Goal: Task Accomplishment & Management: Use online tool/utility

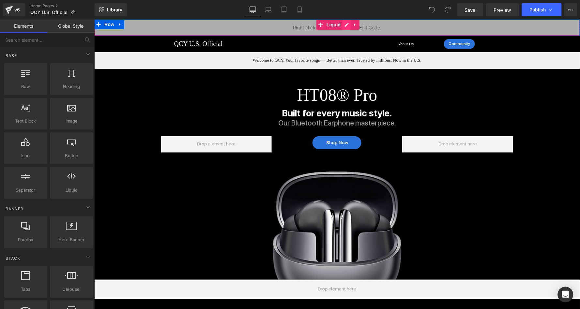
click at [344, 24] on div "Liquid" at bounding box center [336, 27] width 485 height 16
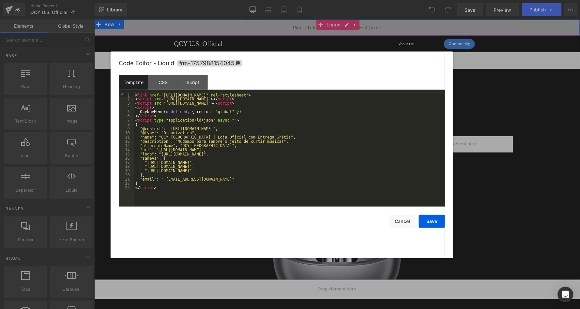
click at [257, 194] on div "< link href = "https://qcy.blob.core.windows.net/site/dev/assets/nav-menu/dist/…" at bounding box center [289, 154] width 311 height 122
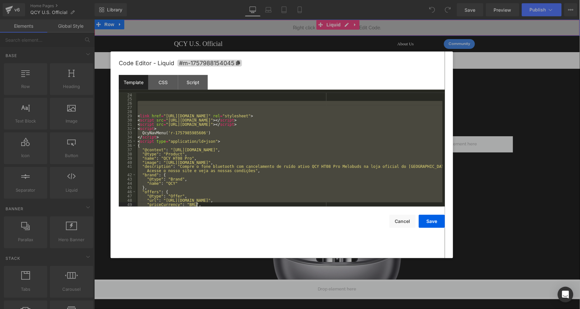
scroll to position [366, 0]
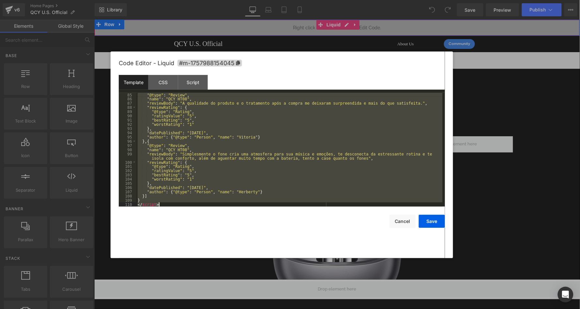
drag, startPoint x: 143, startPoint y: 135, endPoint x: 213, endPoint y: 271, distance: 152.7
click at [213, 271] on body "You are previewing how the will restyle your page. You can not edit Elements in…" at bounding box center [290, 154] width 580 height 309
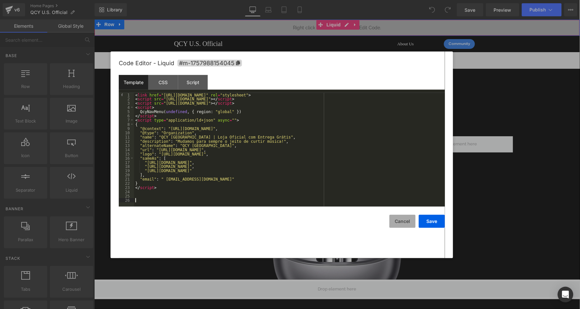
click at [408, 221] on button "Cancel" at bounding box center [402, 221] width 26 height 13
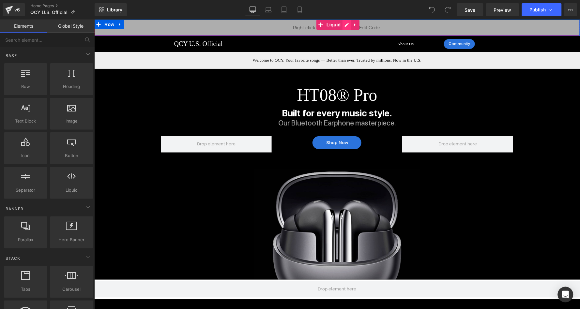
click at [345, 27] on icon at bounding box center [346, 24] width 5 height 5
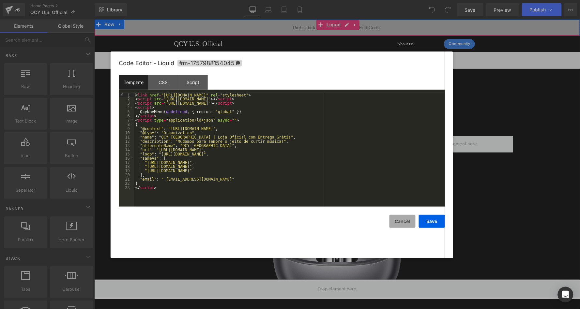
click at [401, 220] on button "Cancel" at bounding box center [402, 221] width 26 height 13
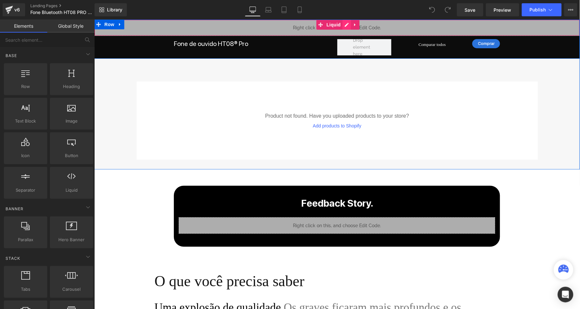
click at [344, 23] on div "Liquid" at bounding box center [336, 27] width 485 height 16
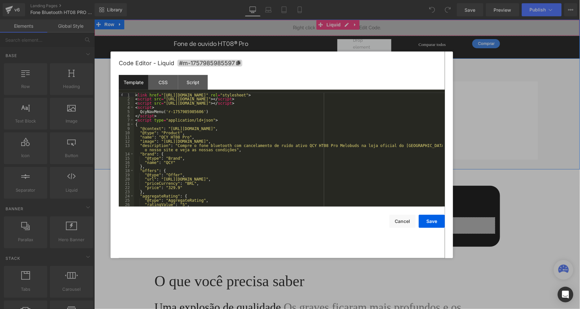
click at [227, 118] on div "< link href = "https://qcy.blob.core.windows.net/site/dev/assets/nav-menu/dist/…" at bounding box center [288, 154] width 308 height 122
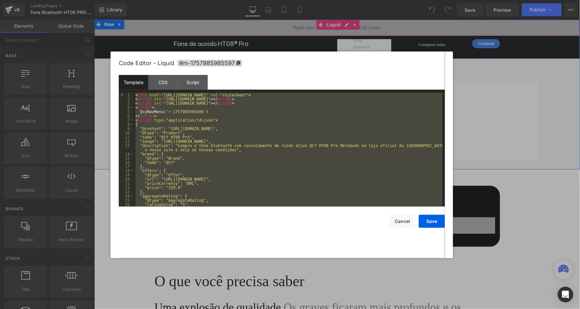
click at [146, 33] on div at bounding box center [290, 154] width 580 height 309
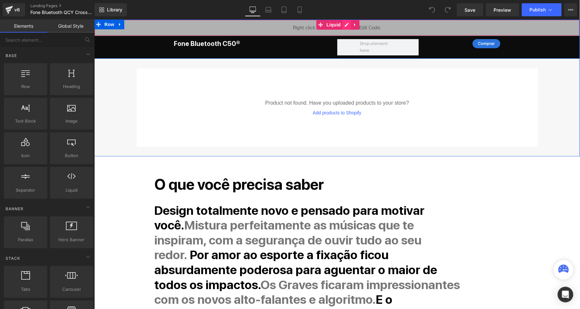
click at [345, 25] on div "Liquid" at bounding box center [336, 27] width 485 height 16
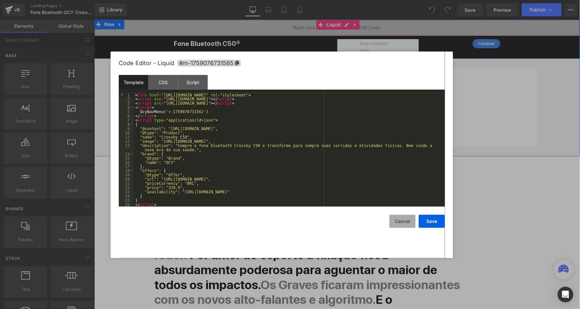
click at [405, 220] on button "Cancel" at bounding box center [402, 221] width 26 height 13
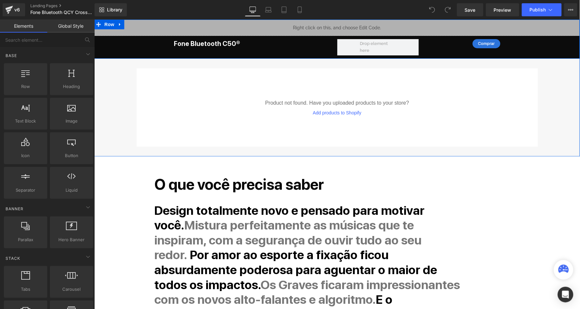
click at [151, 48] on div "Liquid Fone Bluetooth C50® Heading Comprar Button Row" at bounding box center [336, 37] width 485 height 36
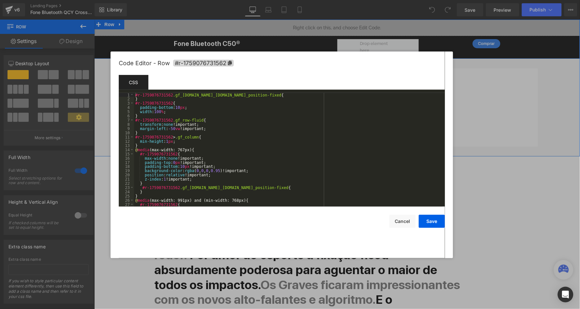
click at [153, 0] on div "You are previewing how the will restyle your page. You can not edit Elements in…" at bounding box center [290, 0] width 580 height 0
click at [404, 223] on button "Cancel" at bounding box center [402, 221] width 26 height 13
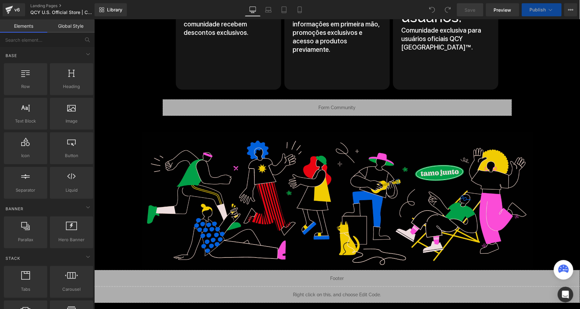
scroll to position [3424, 0]
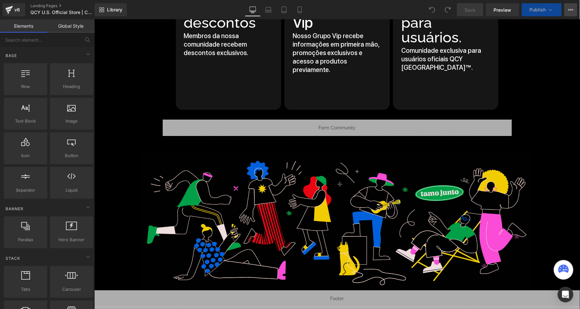
click at [569, 12] on button "View Live Page View with current Template Save Template to Library Schedule Pub…" at bounding box center [570, 9] width 13 height 13
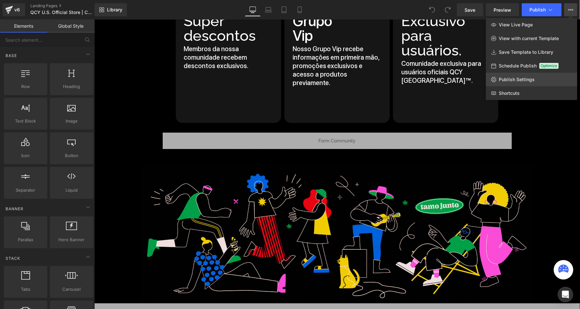
click at [508, 77] on span "Publish Settings" at bounding box center [517, 80] width 36 height 6
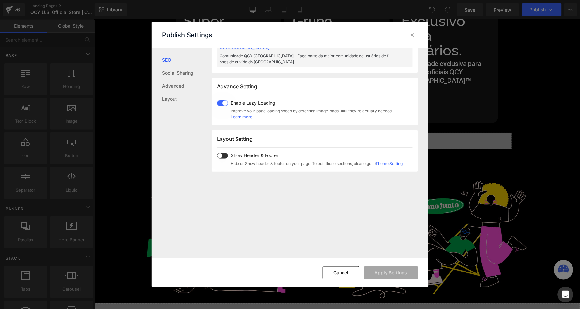
scroll to position [329, 0]
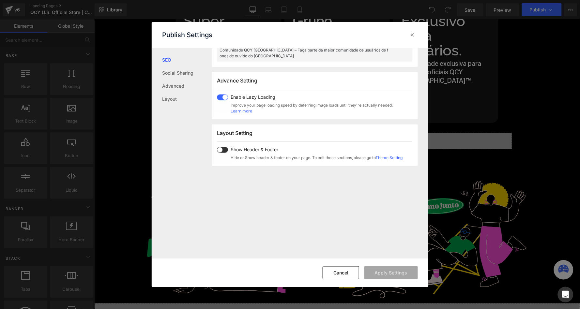
click at [220, 147] on span at bounding box center [222, 150] width 11 height 6
click at [223, 147] on span at bounding box center [222, 150] width 11 height 6
click at [351, 275] on button "Cancel" at bounding box center [340, 272] width 37 height 13
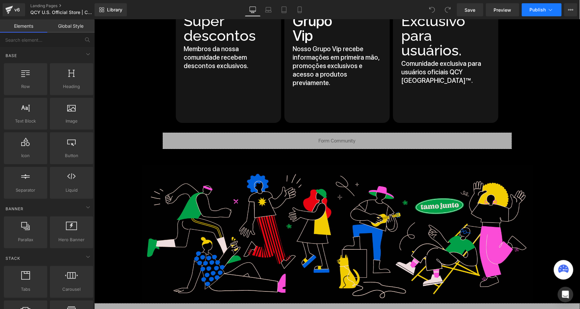
click at [539, 11] on span "Publish" at bounding box center [537, 9] width 16 height 5
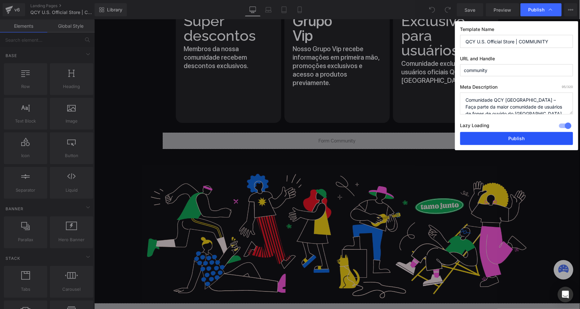
click at [508, 138] on button "Publish" at bounding box center [516, 138] width 113 height 13
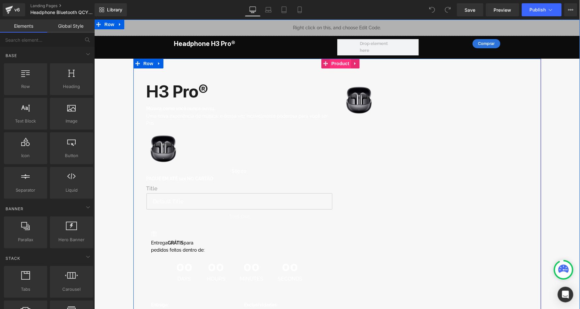
click at [336, 62] on span "Product" at bounding box center [339, 63] width 21 height 10
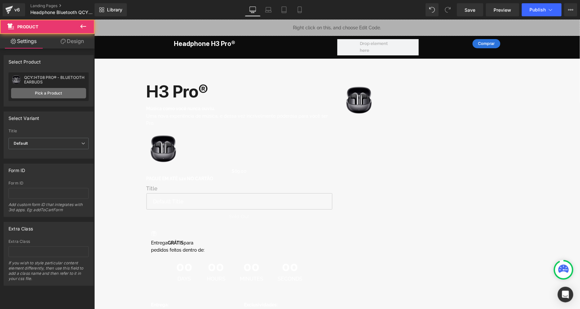
click at [45, 93] on link "Pick a Product" at bounding box center [48, 93] width 75 height 10
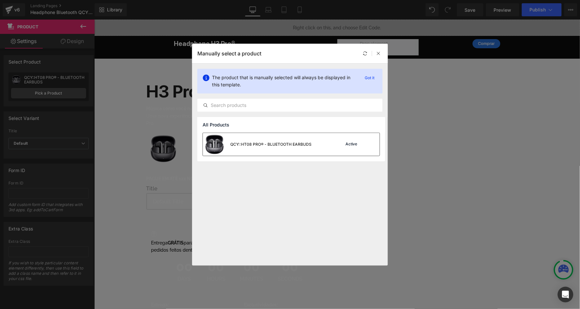
click at [236, 145] on div "QCY::HT08 PRO® - BLUETOOTH EARBUDS" at bounding box center [270, 144] width 81 height 6
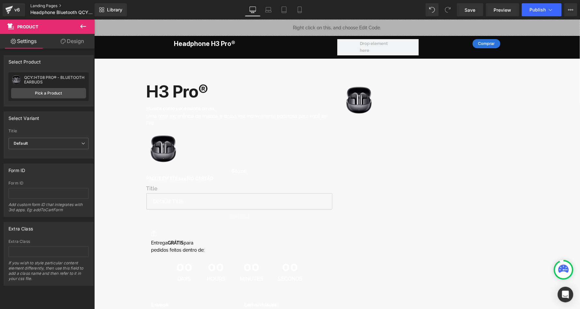
click at [43, 5] on link "Landing Pages" at bounding box center [67, 5] width 75 height 5
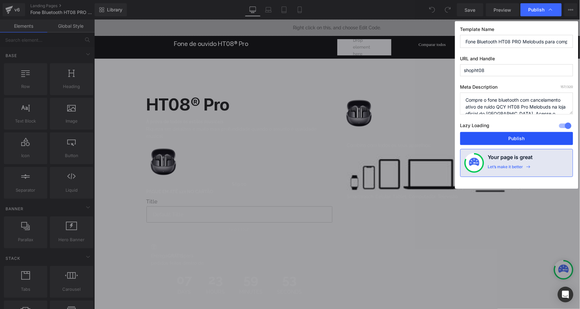
click at [489, 138] on button "Publish" at bounding box center [516, 138] width 113 height 13
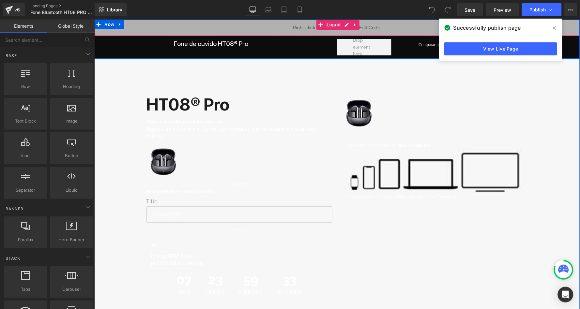
click at [555, 26] on icon at bounding box center [554, 27] width 3 height 5
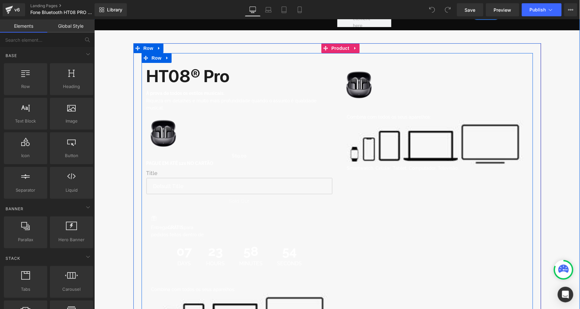
scroll to position [3, 0]
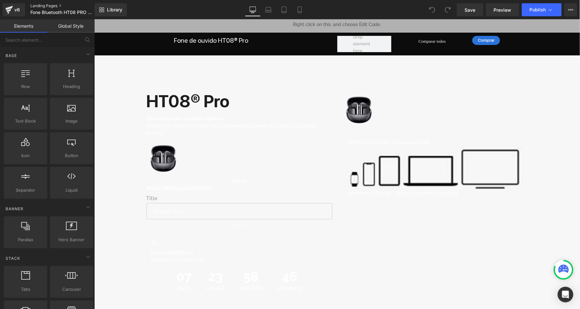
click at [39, 5] on link "Landing Pages" at bounding box center [67, 5] width 75 height 5
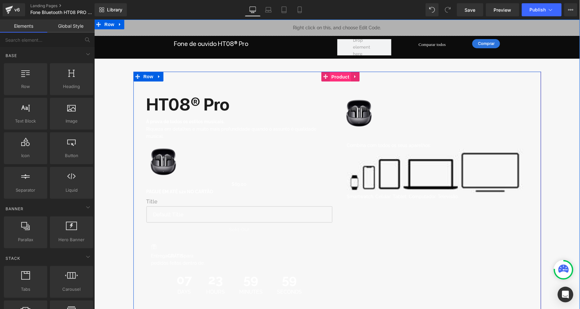
click at [337, 75] on span "Product" at bounding box center [339, 77] width 21 height 10
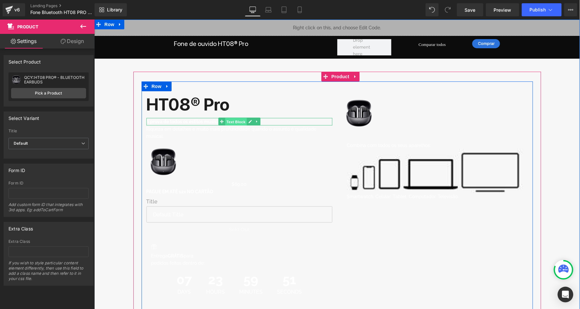
click at [238, 122] on span "Text Block" at bounding box center [236, 122] width 22 height 8
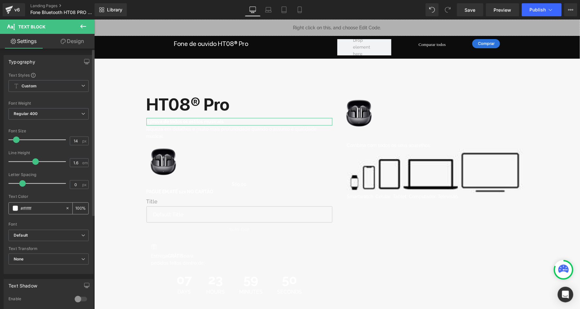
click at [15, 207] on span at bounding box center [15, 208] width 5 height 5
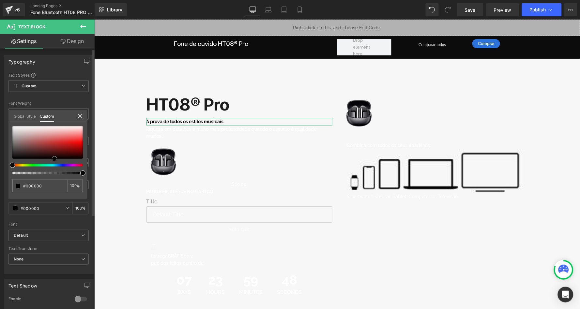
drag, startPoint x: 54, startPoint y: 147, endPoint x: 54, endPoint y: 160, distance: 13.0
click at [54, 159] on div at bounding box center [47, 142] width 70 height 33
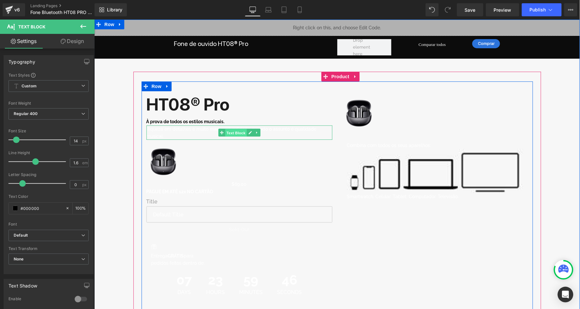
click at [238, 134] on span "Text Block" at bounding box center [236, 133] width 22 height 8
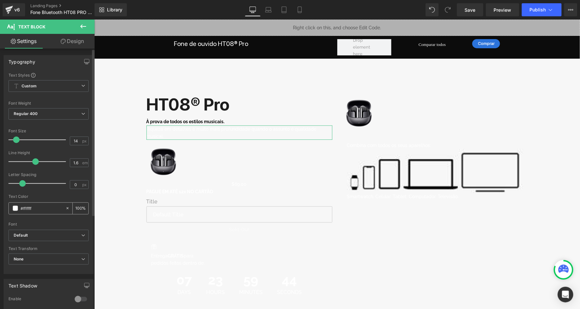
click at [14, 206] on span at bounding box center [15, 208] width 5 height 5
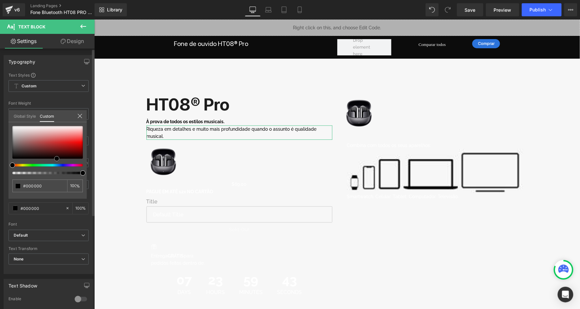
drag, startPoint x: 58, startPoint y: 136, endPoint x: 57, endPoint y: 177, distance: 41.4
click at [57, 177] on div "#ffffff 100 %" at bounding box center [47, 162] width 78 height 73
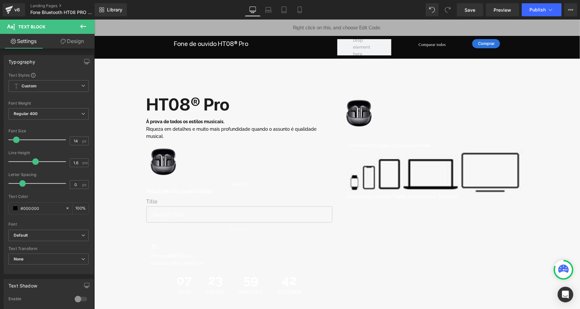
click at [49, 4] on link "Landing Pages" at bounding box center [67, 5] width 75 height 5
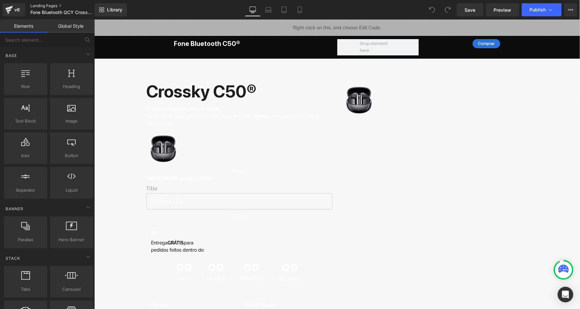
click at [46, 6] on link "Landing Pages" at bounding box center [67, 5] width 75 height 5
